Goal: Transaction & Acquisition: Purchase product/service

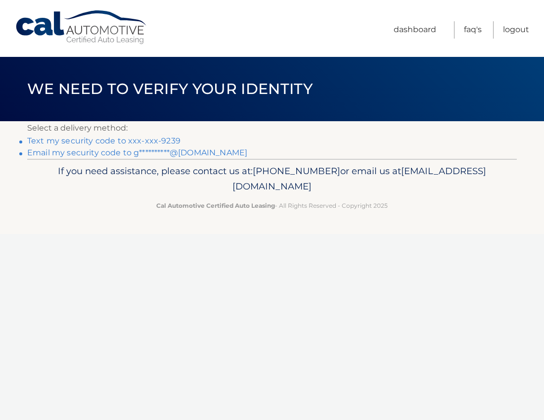
click at [105, 143] on link "Text my security code to xxx-xxx-9239" at bounding box center [103, 140] width 153 height 9
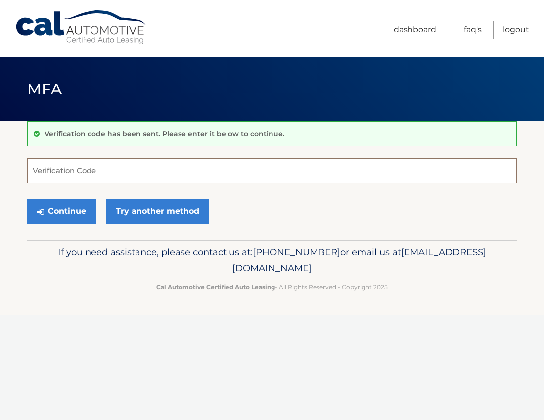
click at [94, 173] on input "Verification Code" at bounding box center [272, 170] width 490 height 25
type input "884482"
click at [81, 203] on button "Continue" at bounding box center [61, 211] width 69 height 25
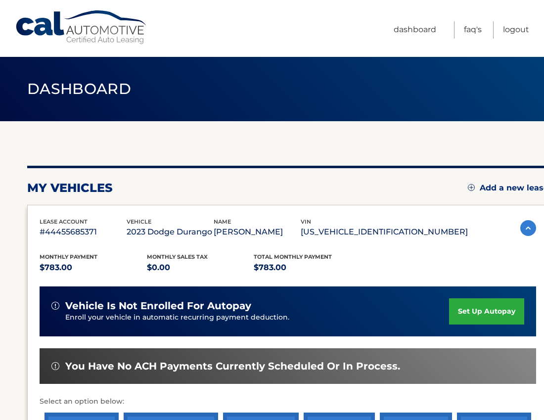
click at [225, 182] on div "my vehicles Add a new lease" at bounding box center [288, 188] width 522 height 15
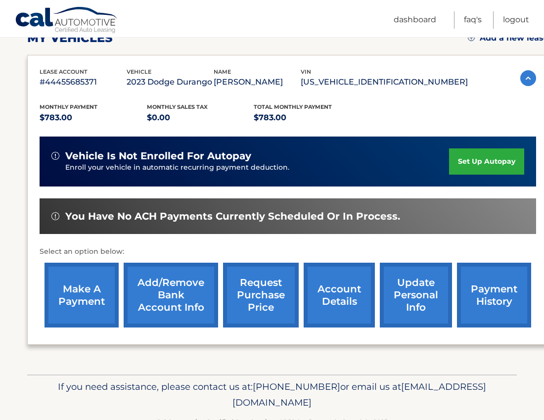
scroll to position [158, 0]
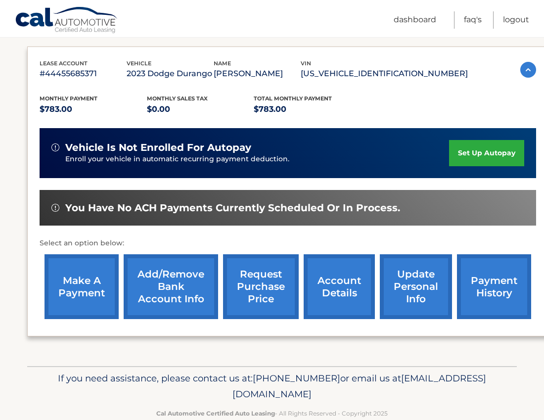
click at [89, 278] on link "make a payment" at bounding box center [82, 286] width 74 height 65
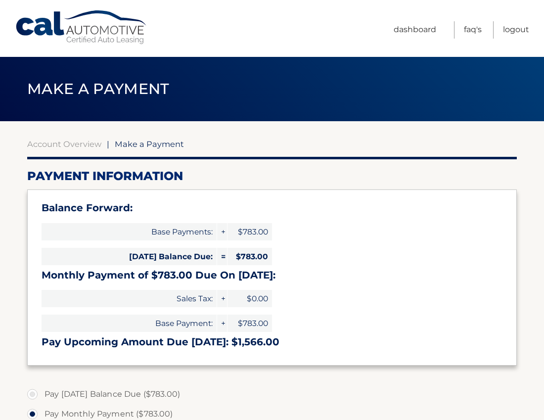
select select "NWNkMTQ0NWYtYmY3MC00ZWM2LWJlMzYtNTdiOGE0Y2RiMDMx"
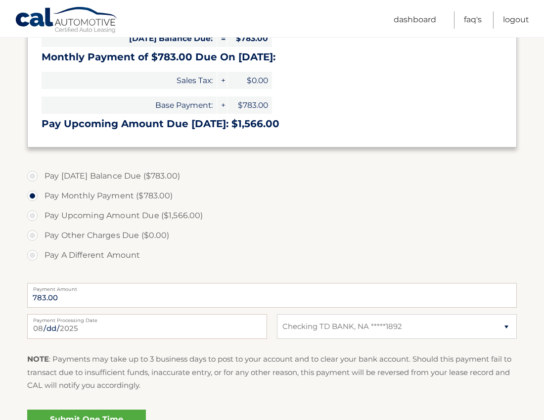
scroll to position [257, 0]
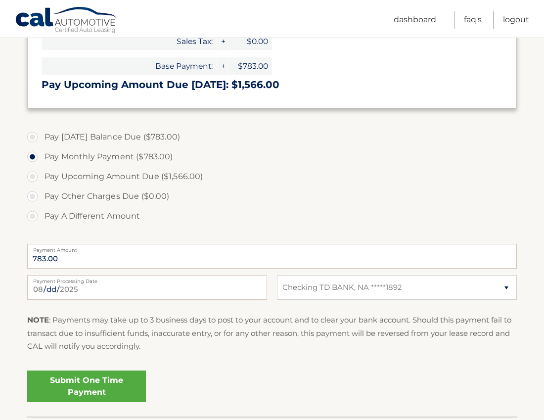
click at [98, 388] on link "Submit One Time Payment" at bounding box center [86, 387] width 119 height 32
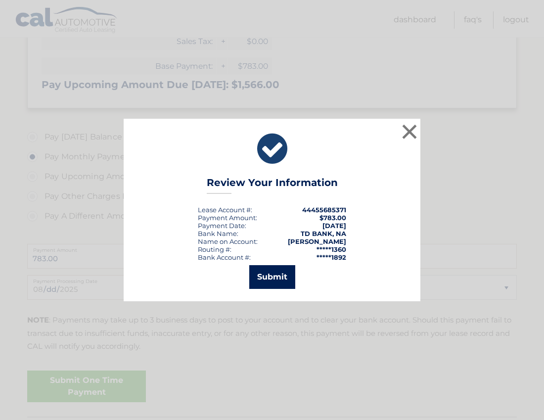
click at [268, 282] on button "Submit" at bounding box center [272, 277] width 46 height 24
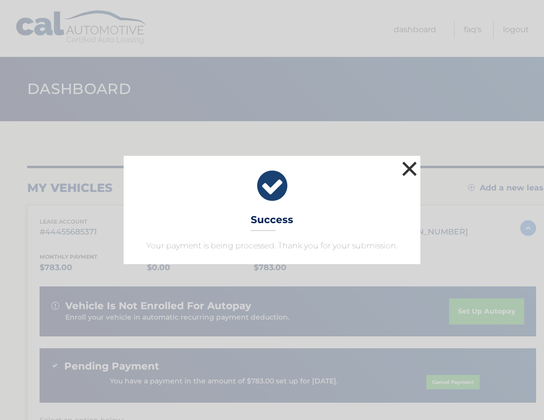
click at [409, 175] on button "×" at bounding box center [410, 169] width 20 height 20
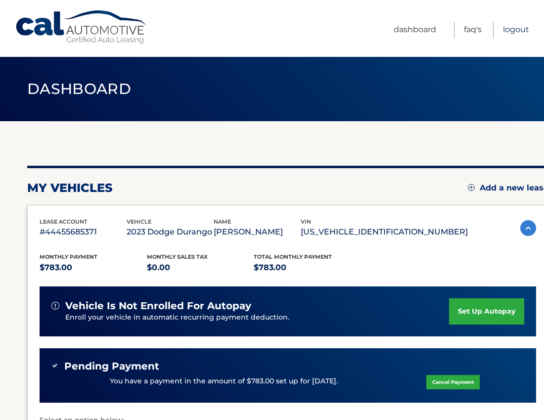
click at [510, 27] on link "Logout" at bounding box center [516, 29] width 26 height 17
